Goal: Information Seeking & Learning: Understand process/instructions

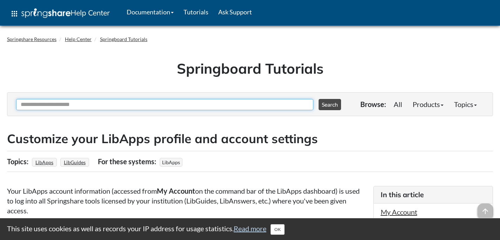
click at [182, 102] on input "Ask Another Question" at bounding box center [164, 104] width 297 height 11
type input "**********"
click at [319, 99] on button "Search" at bounding box center [330, 104] width 22 height 11
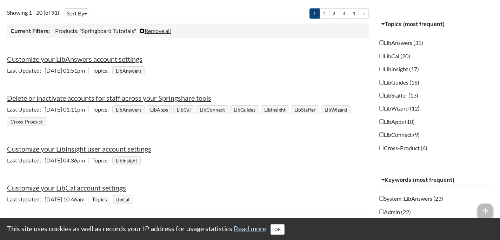
scroll to position [180, 0]
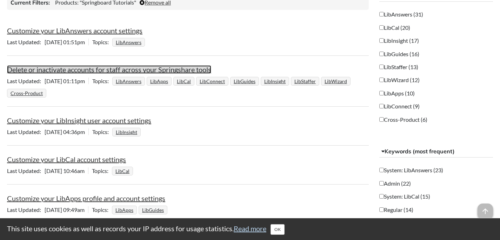
click at [101, 72] on link "Delete or inactivate accounts for staff across your Springshare tools" at bounding box center [109, 69] width 204 height 8
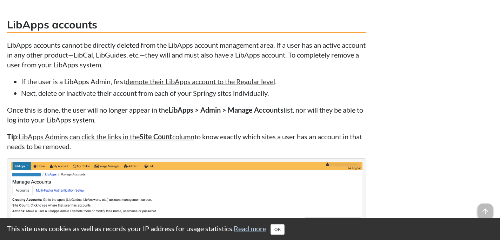
scroll to position [1216, 0]
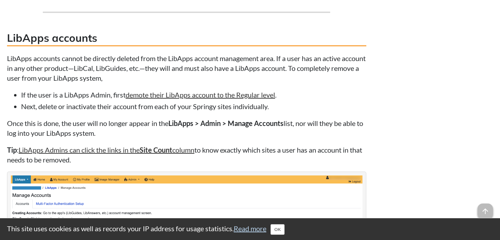
drag, startPoint x: 122, startPoint y: 93, endPoint x: 326, endPoint y: 92, distance: 204.2
click at [326, 92] on li "If the user is a LibApps Admin, first demote their LibApps account to the Regul…" at bounding box center [193, 95] width 345 height 10
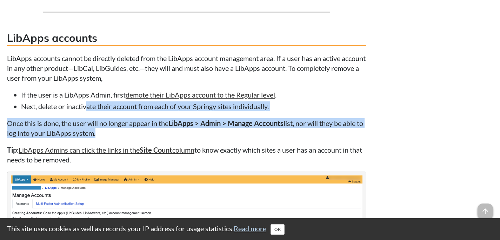
drag, startPoint x: 87, startPoint y: 102, endPoint x: 100, endPoint y: 131, distance: 32.3
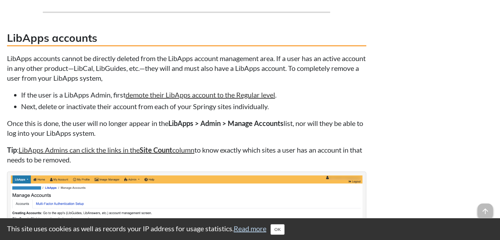
click at [70, 111] on li "Next, delete or inactivate their account from each of your Springy sites indivi…" at bounding box center [193, 106] width 345 height 10
